Goal: Check status: Check status

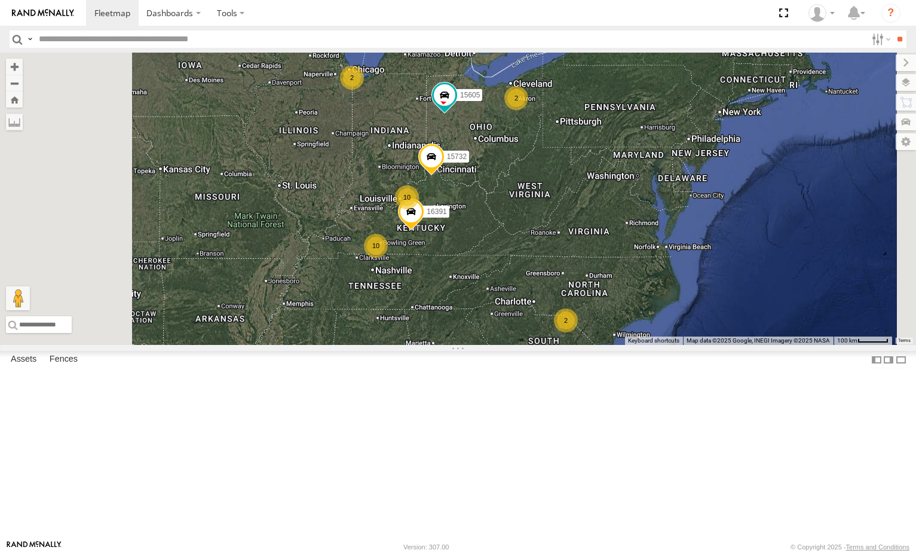
select select "**********"
drag, startPoint x: 0, startPoint y: 0, endPoint x: 93, endPoint y: 37, distance: 99.8
click at [93, 37] on input "text" at bounding box center [450, 38] width 833 height 17
type input "*****"
click at [893, 30] on input "**" at bounding box center [900, 38] width 14 height 17
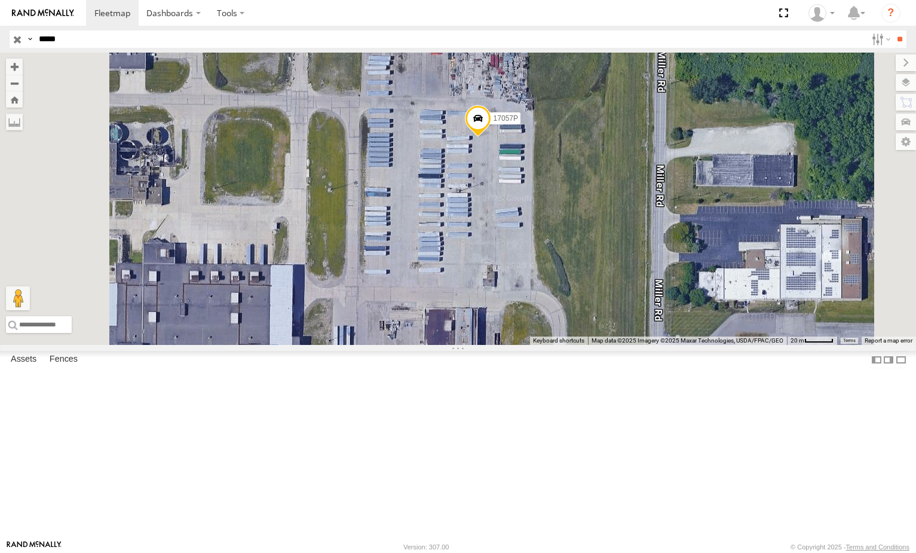
click at [491, 137] on span at bounding box center [477, 121] width 26 height 32
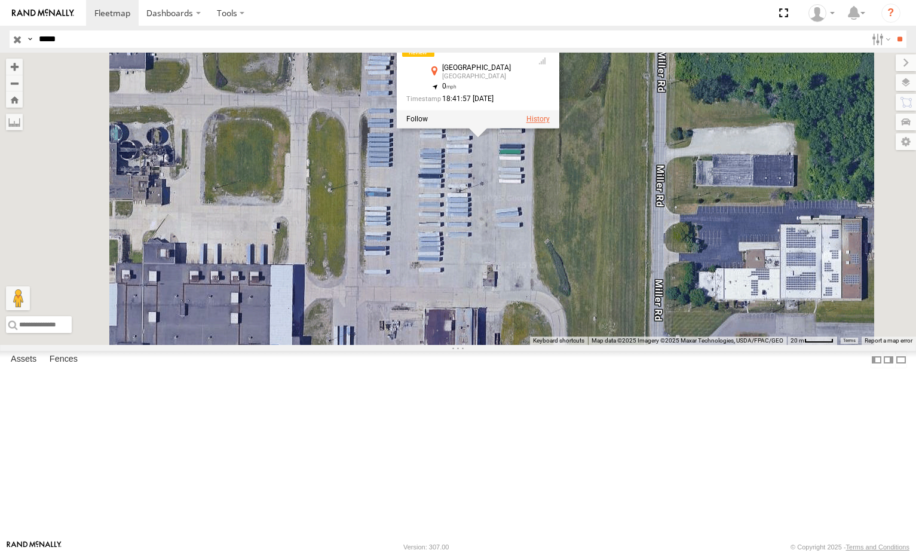
click at [549, 123] on label at bounding box center [537, 119] width 23 height 8
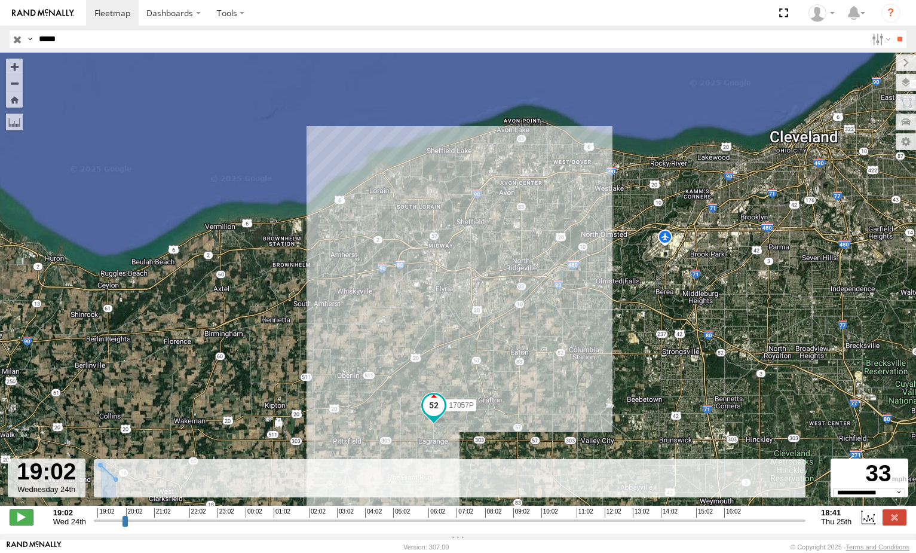
click at [22, 521] on span at bounding box center [22, 517] width 24 height 16
click at [127, 526] on input "range" at bounding box center [450, 520] width 712 height 11
click at [126, 526] on input "range" at bounding box center [450, 520] width 712 height 11
click at [120, 526] on input "range" at bounding box center [450, 520] width 712 height 11
click at [117, 526] on input "range" at bounding box center [450, 520] width 712 height 11
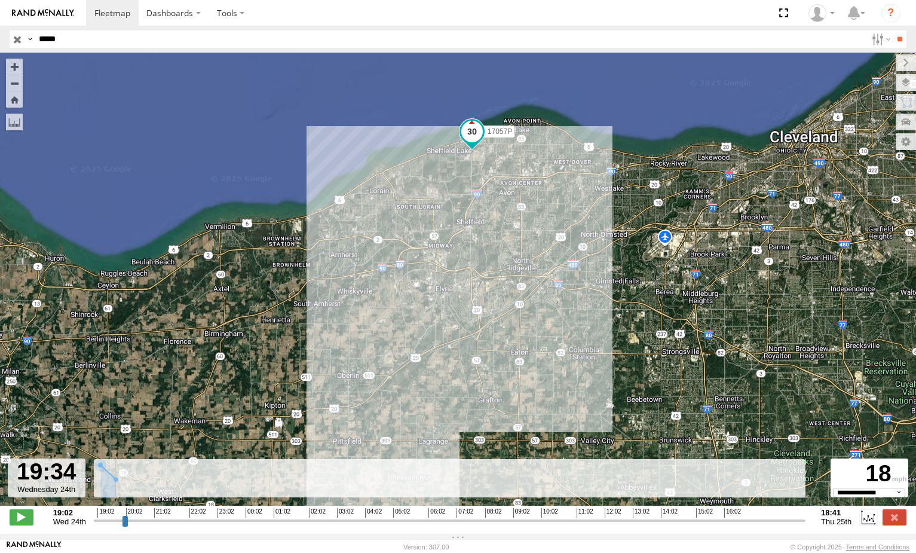
click at [111, 526] on input "range" at bounding box center [450, 520] width 712 height 11
click at [117, 525] on input "range" at bounding box center [450, 520] width 712 height 11
click at [109, 524] on input "range" at bounding box center [450, 520] width 712 height 11
click at [103, 524] on input "range" at bounding box center [450, 520] width 712 height 11
click at [109, 524] on input "range" at bounding box center [450, 520] width 712 height 11
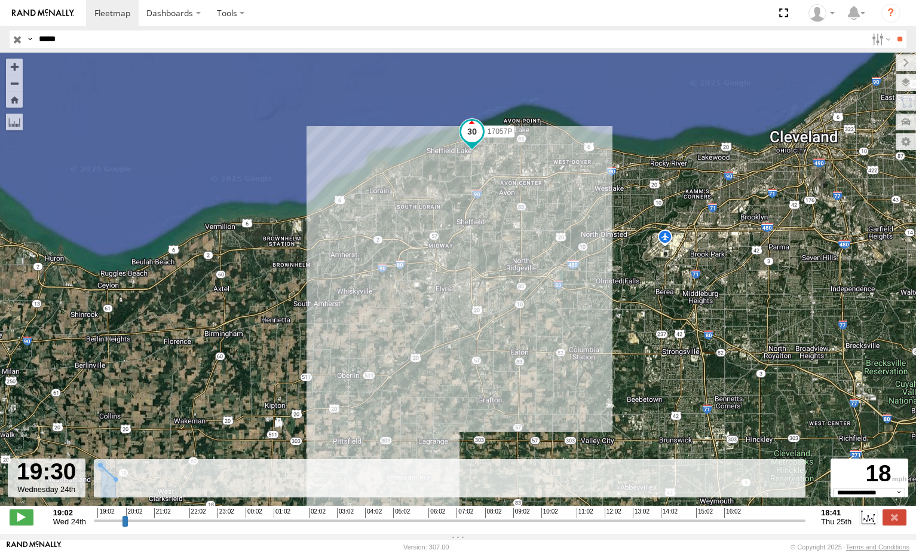
click at [102, 522] on input "range" at bounding box center [450, 520] width 712 height 11
click at [100, 522] on input "range" at bounding box center [450, 520] width 712 height 11
click at [97, 524] on input "range" at bounding box center [450, 520] width 712 height 11
click at [26, 521] on span at bounding box center [22, 517] width 24 height 16
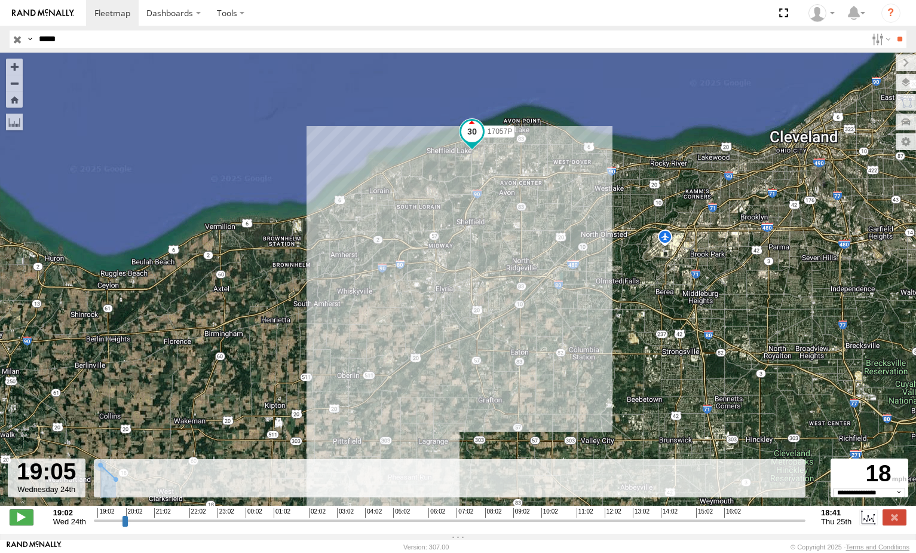
type input "**********"
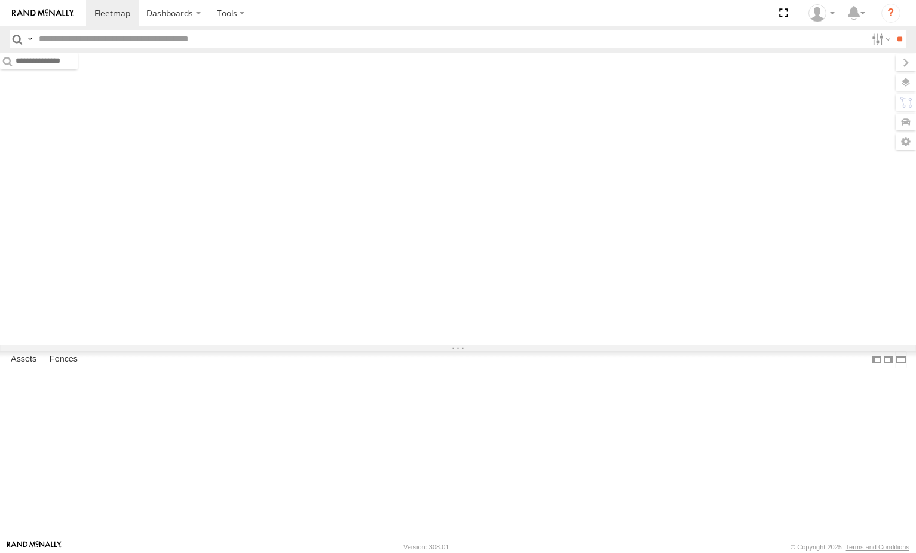
type input "*****"
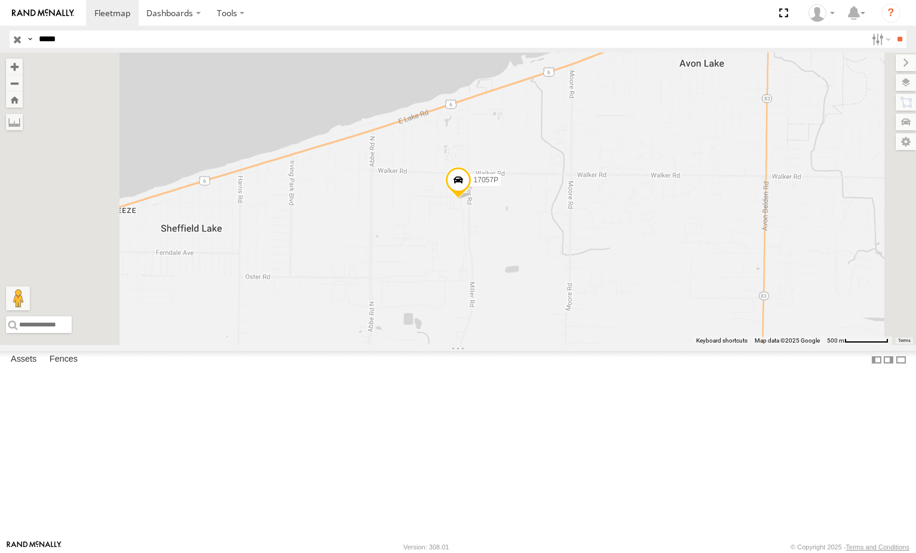
click at [471, 199] on span at bounding box center [458, 183] width 26 height 32
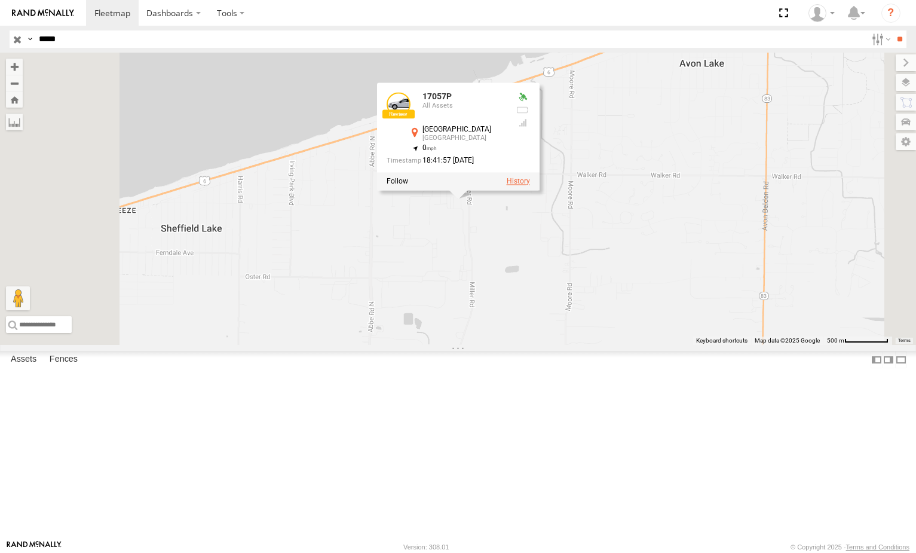
click at [530, 185] on label at bounding box center [517, 181] width 23 height 8
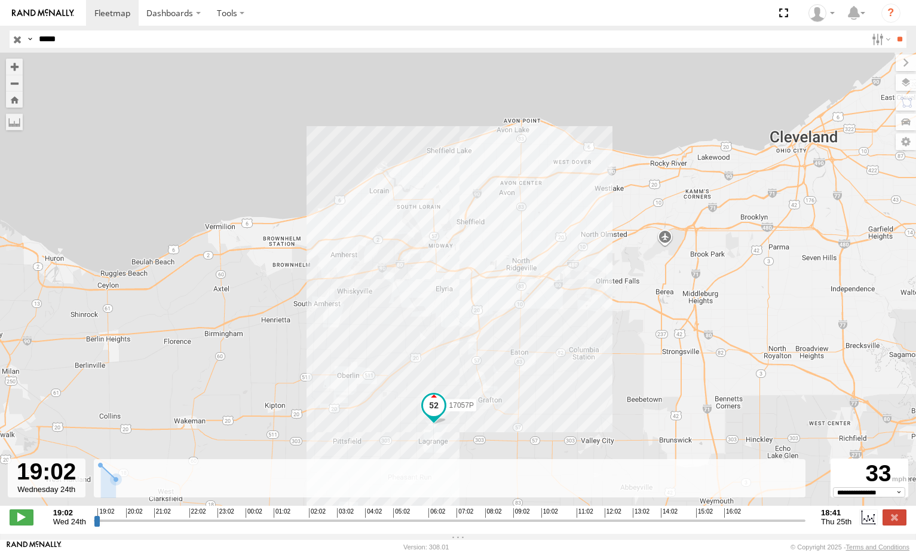
click at [101, 525] on input "range" at bounding box center [450, 520] width 712 height 11
click at [102, 525] on input "range" at bounding box center [450, 520] width 712 height 11
click at [105, 525] on input "range" at bounding box center [450, 520] width 712 height 11
click at [109, 525] on input "range" at bounding box center [450, 520] width 712 height 11
click at [113, 526] on input "range" at bounding box center [450, 520] width 712 height 11
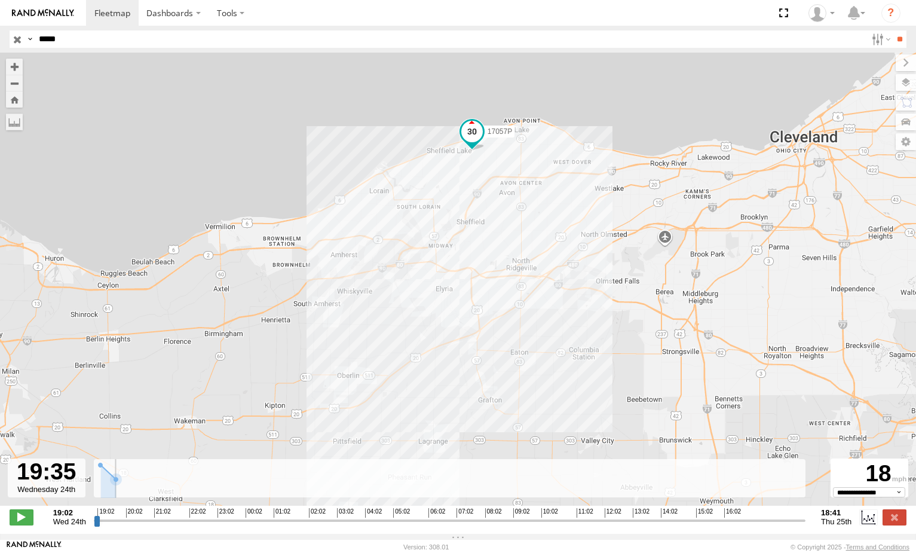
click at [120, 525] on input "range" at bounding box center [450, 520] width 712 height 11
click at [141, 524] on input "range" at bounding box center [450, 520] width 712 height 11
click at [162, 524] on input "range" at bounding box center [450, 520] width 712 height 11
click at [177, 524] on input "range" at bounding box center [450, 520] width 712 height 11
drag, startPoint x: 214, startPoint y: 525, endPoint x: 418, endPoint y: 518, distance: 204.5
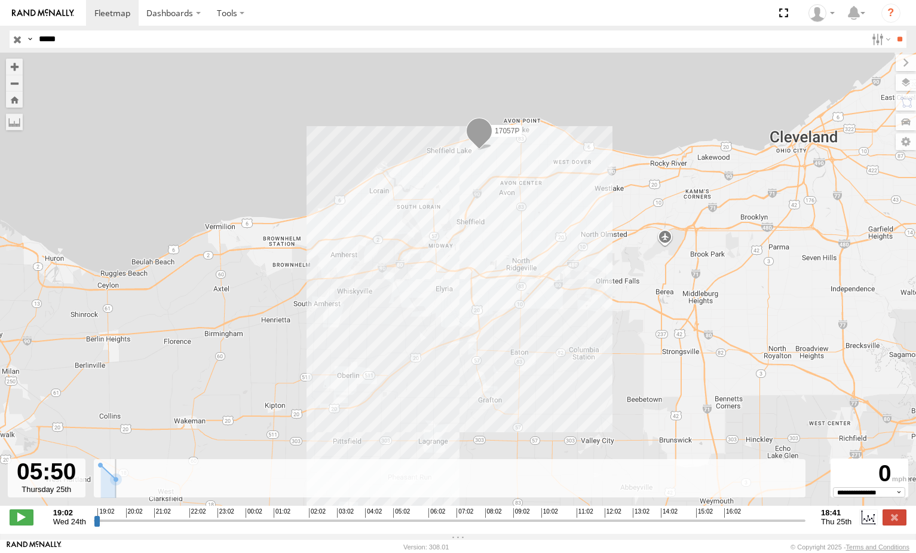
click at [418, 518] on input "range" at bounding box center [450, 520] width 712 height 11
drag, startPoint x: 424, startPoint y: 527, endPoint x: 500, endPoint y: 530, distance: 75.4
click at [497, 526] on input "range" at bounding box center [450, 520] width 712 height 11
drag, startPoint x: 500, startPoint y: 530, endPoint x: 587, endPoint y: 533, distance: 87.3
click at [582, 526] on input "range" at bounding box center [450, 520] width 712 height 11
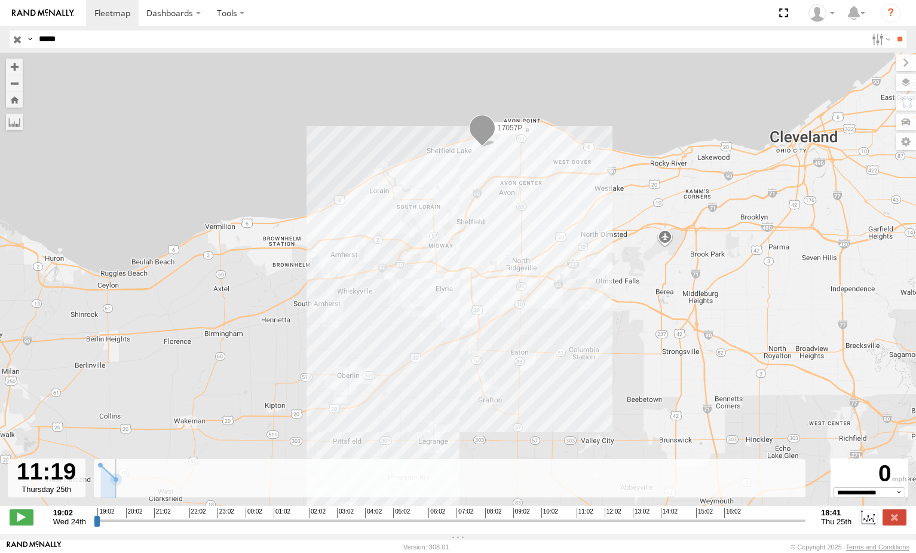
drag, startPoint x: 613, startPoint y: 534, endPoint x: 629, endPoint y: 532, distance: 16.3
click at [625, 531] on div "**********" at bounding box center [458, 518] width 916 height 25
drag, startPoint x: 635, startPoint y: 530, endPoint x: 649, endPoint y: 528, distance: 13.9
click at [637, 526] on input "range" at bounding box center [450, 520] width 712 height 11
drag, startPoint x: 649, startPoint y: 528, endPoint x: 790, endPoint y: 529, distance: 141.7
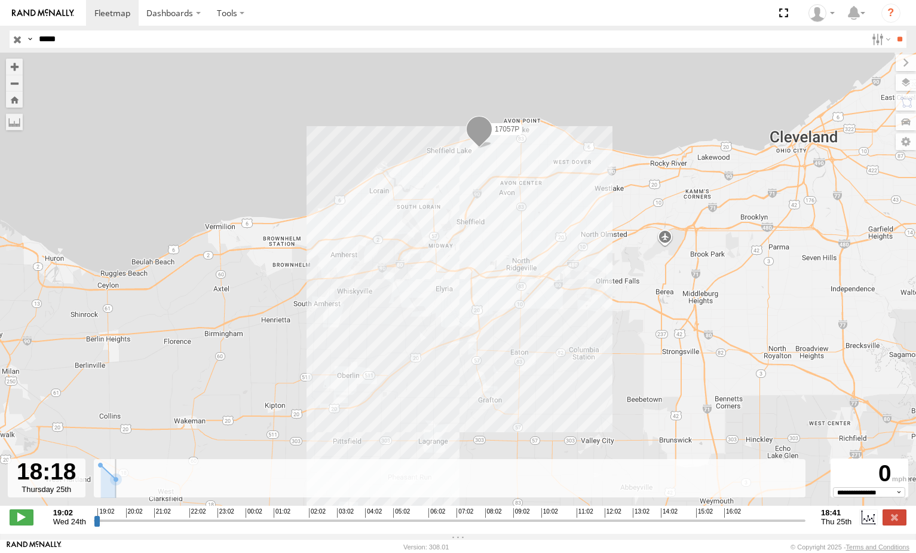
type input "**********"
click at [790, 526] on input "range" at bounding box center [450, 520] width 712 height 11
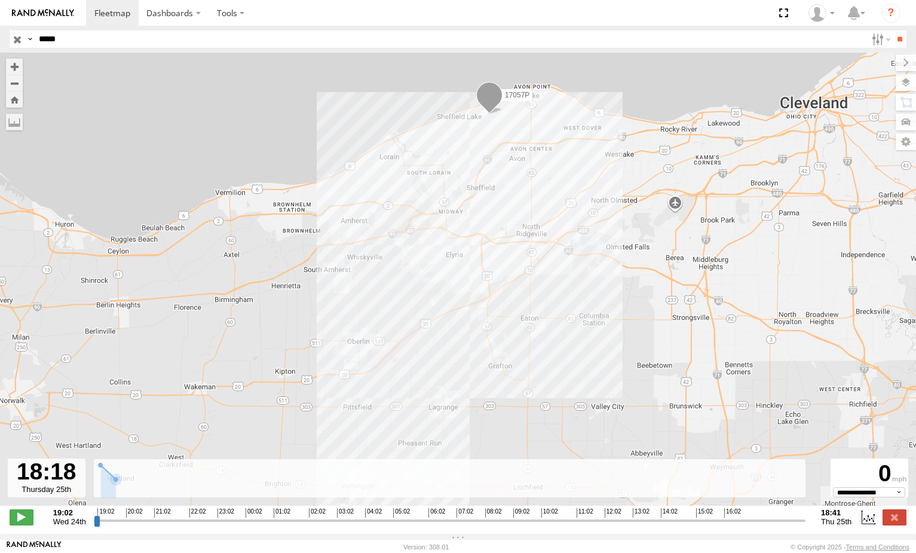
drag, startPoint x: 494, startPoint y: 281, endPoint x: 507, endPoint y: 243, distance: 40.7
click at [507, 243] on div "17057P" at bounding box center [458, 286] width 916 height 466
click at [100, 493] on rect at bounding box center [450, 478] width 712 height 39
click at [105, 494] on icon at bounding box center [109, 481] width 16 height 33
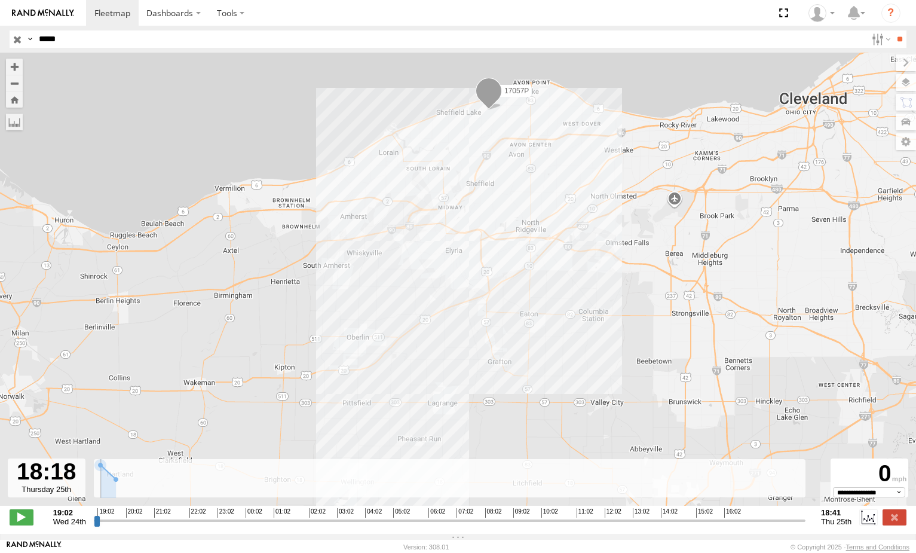
click at [108, 479] on icon at bounding box center [108, 472] width 27 height 14
drag, startPoint x: 113, startPoint y: 480, endPoint x: 100, endPoint y: 480, distance: 13.2
click at [112, 479] on icon at bounding box center [108, 472] width 27 height 14
click at [100, 480] on rect at bounding box center [450, 478] width 712 height 39
click at [876, 521] on label at bounding box center [869, 517] width 18 height 16
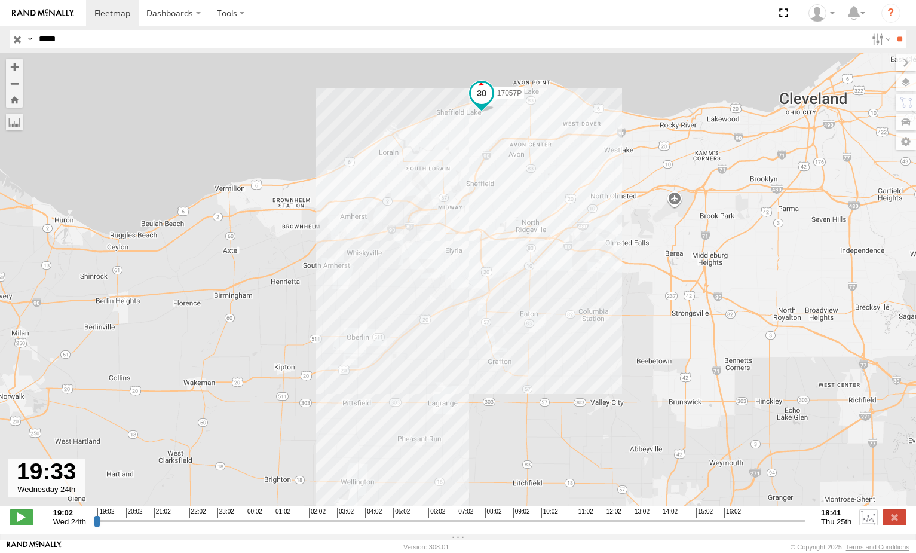
click at [870, 525] on label at bounding box center [869, 517] width 18 height 16
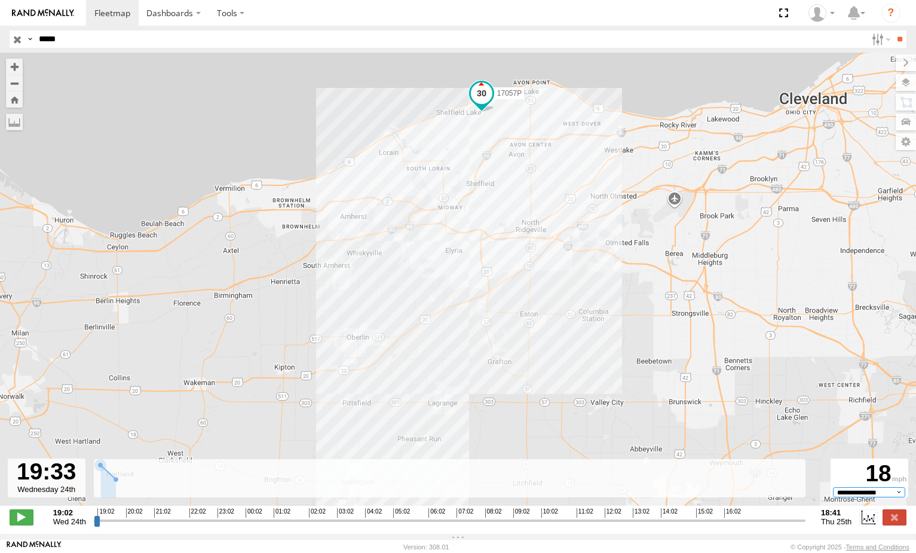
click at [882, 497] on select "**********" at bounding box center [869, 492] width 72 height 10
click at [863, 497] on select "**********" at bounding box center [869, 492] width 72 height 10
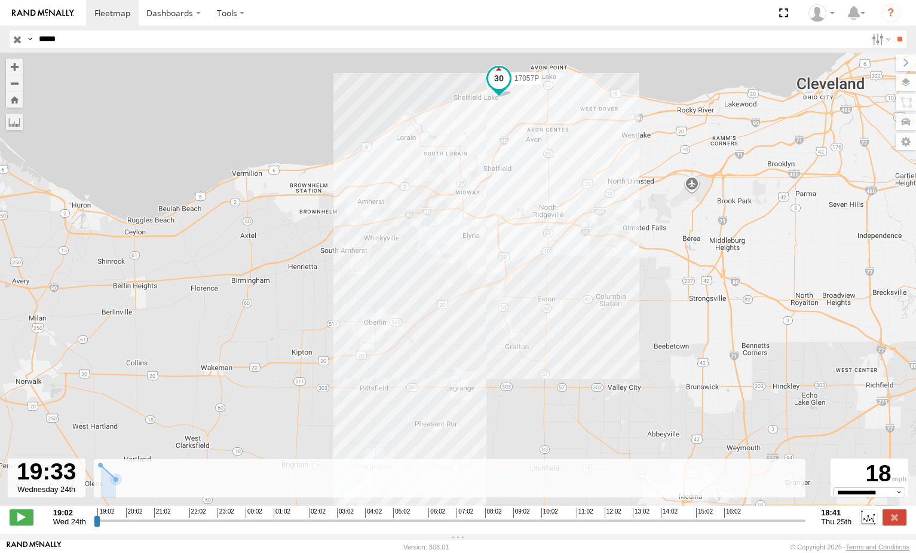
click at [490, 256] on div "17057P" at bounding box center [458, 286] width 916 height 466
drag, startPoint x: 496, startPoint y: 245, endPoint x: 497, endPoint y: 261, distance: 16.1
click at [497, 261] on div "17057P" at bounding box center [458, 286] width 916 height 466
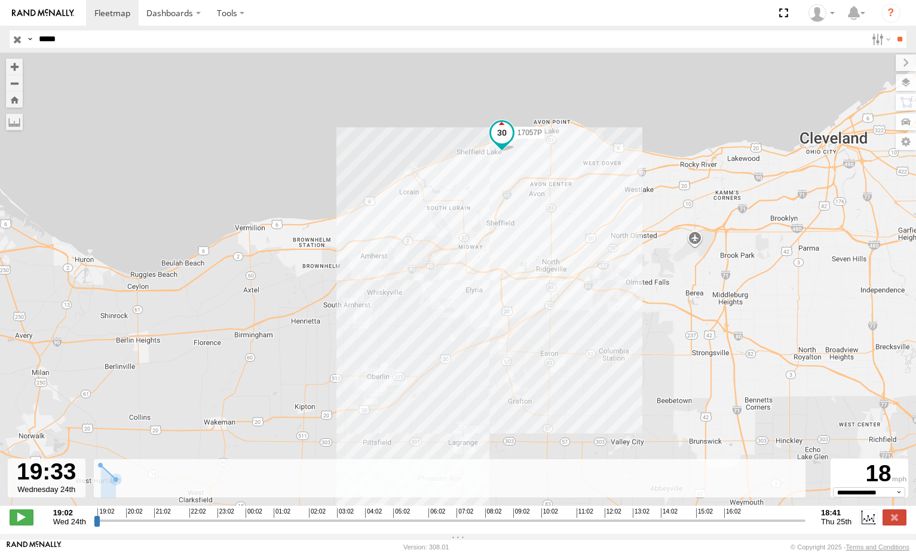
drag, startPoint x: 537, startPoint y: 205, endPoint x: 542, endPoint y: 257, distance: 52.2
click at [542, 257] on div "17057P" at bounding box center [458, 286] width 916 height 466
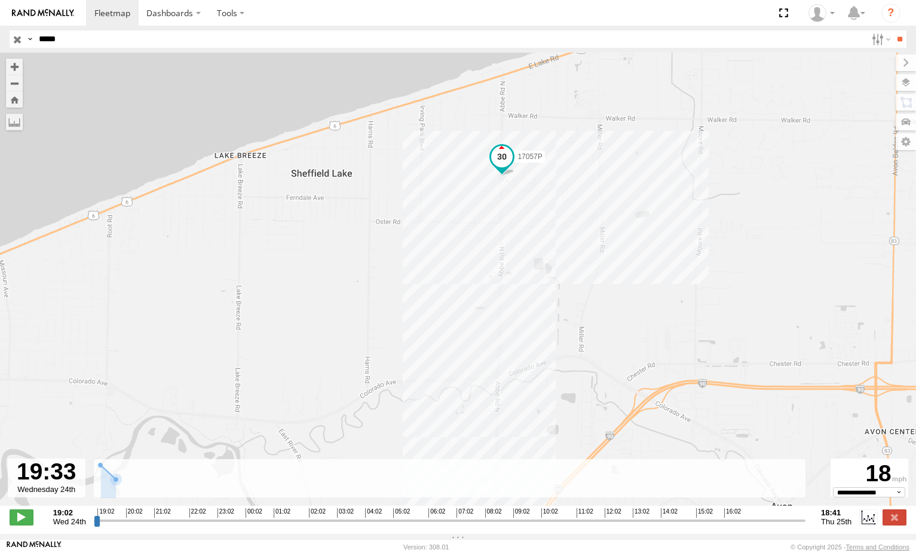
drag, startPoint x: 392, startPoint y: 296, endPoint x: 395, endPoint y: 273, distance: 22.9
click at [395, 273] on div "17057P" at bounding box center [458, 286] width 916 height 466
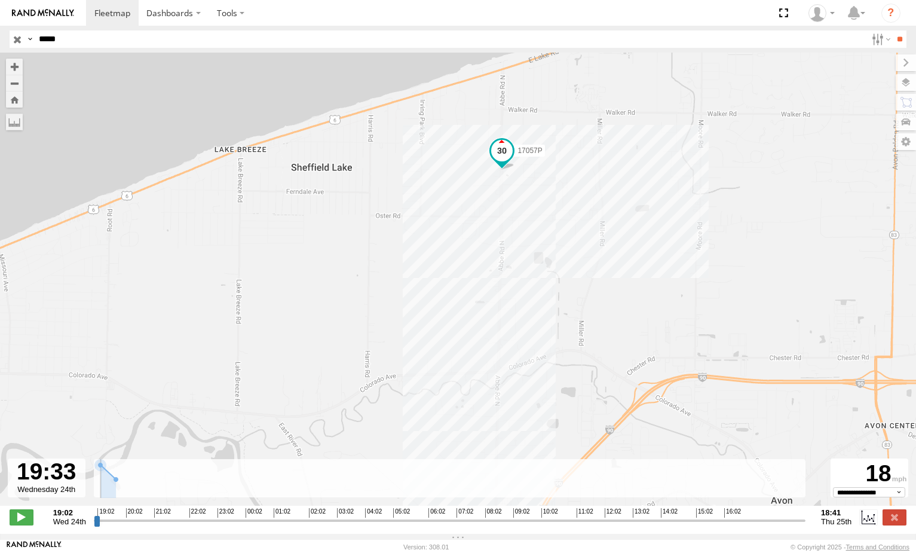
click at [107, 496] on icon at bounding box center [109, 481] width 16 height 33
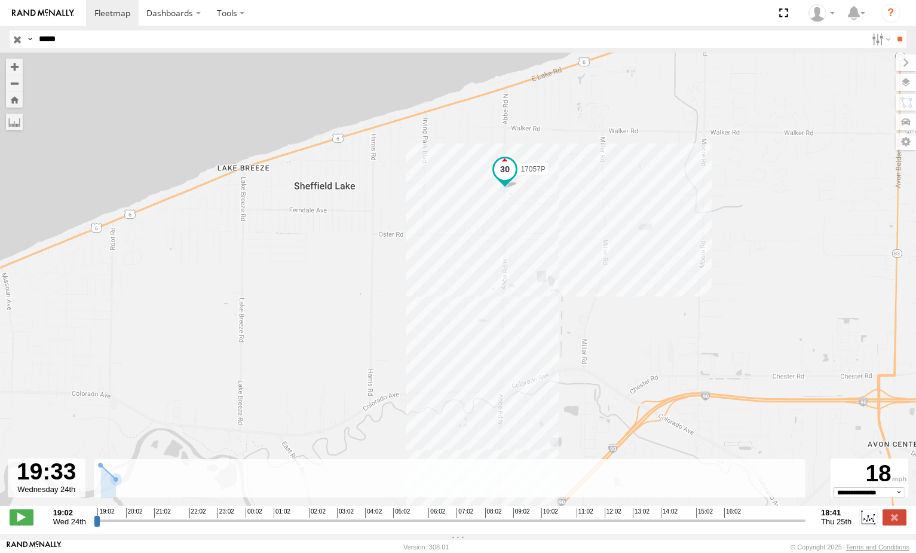
drag, startPoint x: 566, startPoint y: 211, endPoint x: 570, endPoint y: 220, distance: 9.7
click at [570, 220] on div "17057P" at bounding box center [458, 286] width 916 height 466
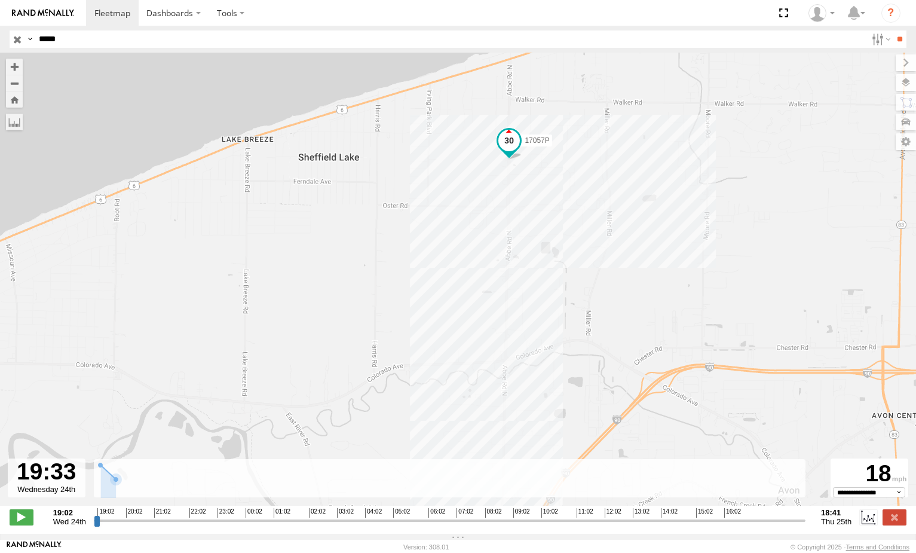
drag, startPoint x: 571, startPoint y: 216, endPoint x: 573, endPoint y: 189, distance: 27.0
click at [573, 189] on div "17057P" at bounding box center [458, 286] width 916 height 466
